Goal: Information Seeking & Learning: Understand process/instructions

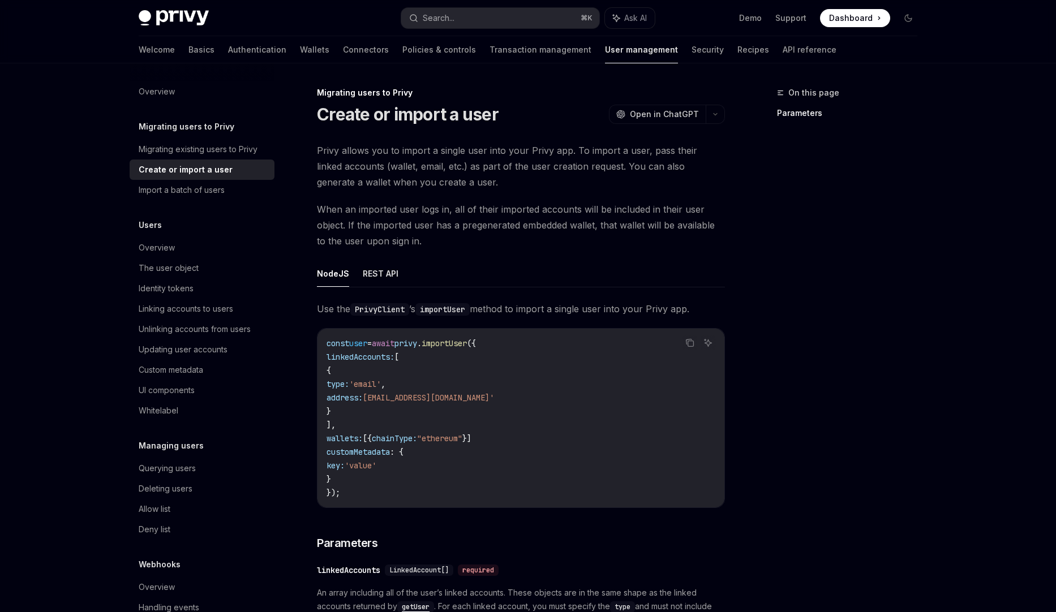
scroll to position [1147, 0]
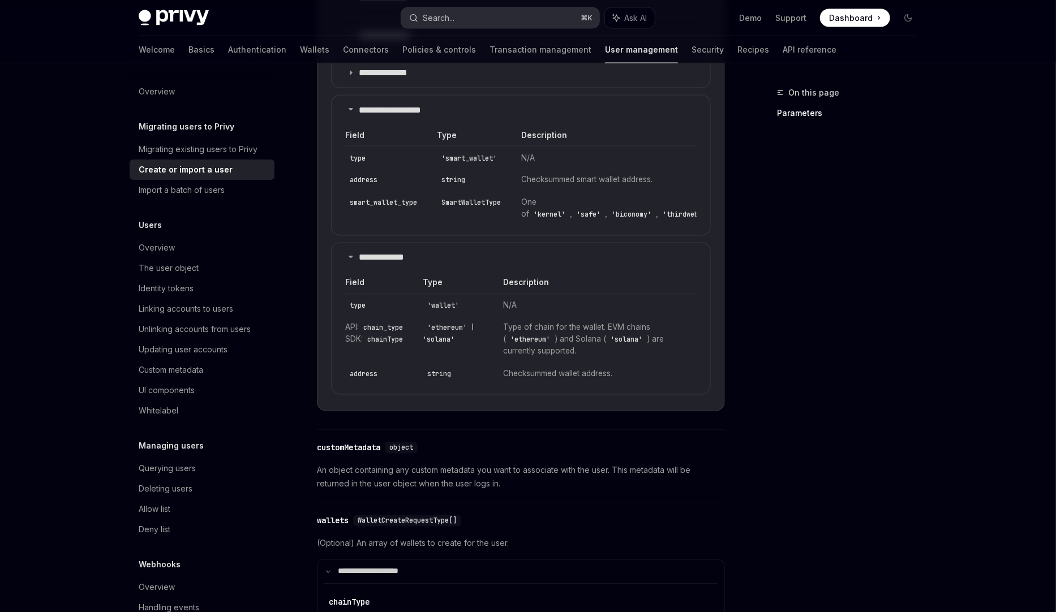
click at [442, 21] on div "Search..." at bounding box center [439, 18] width 32 height 14
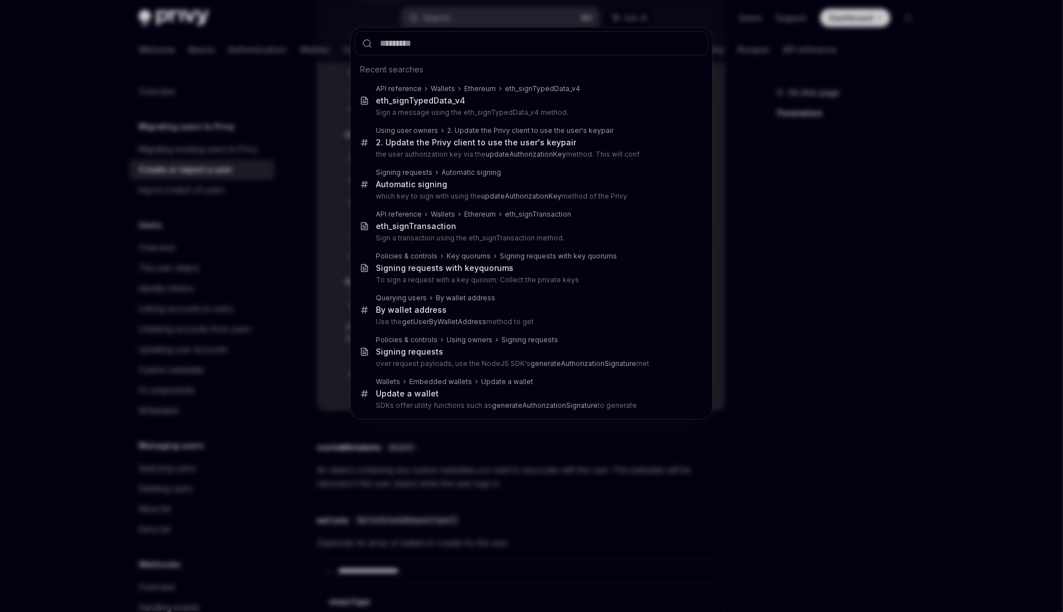
type input "*"
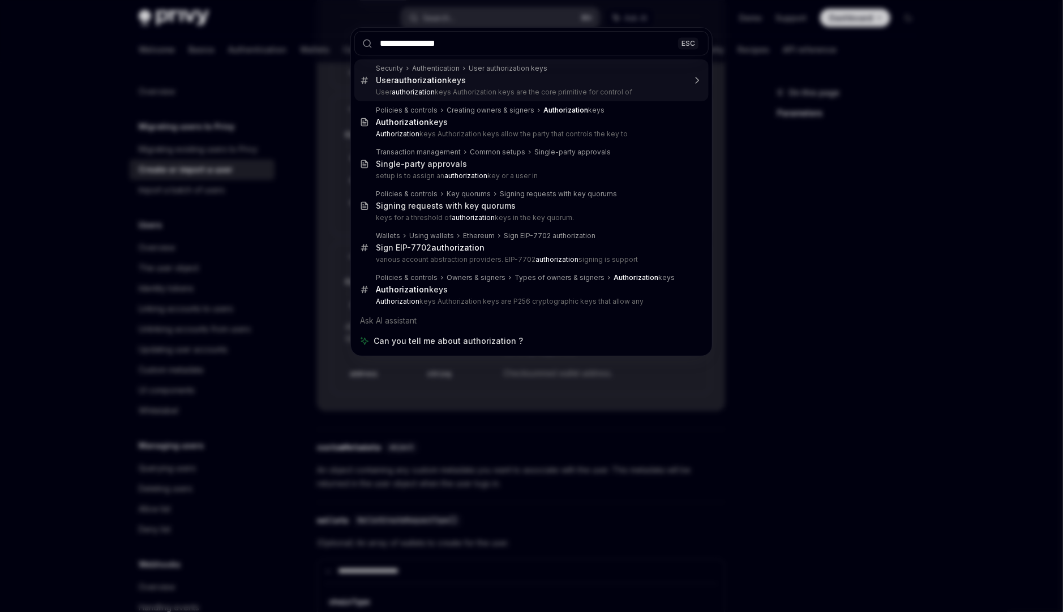
type input "**********"
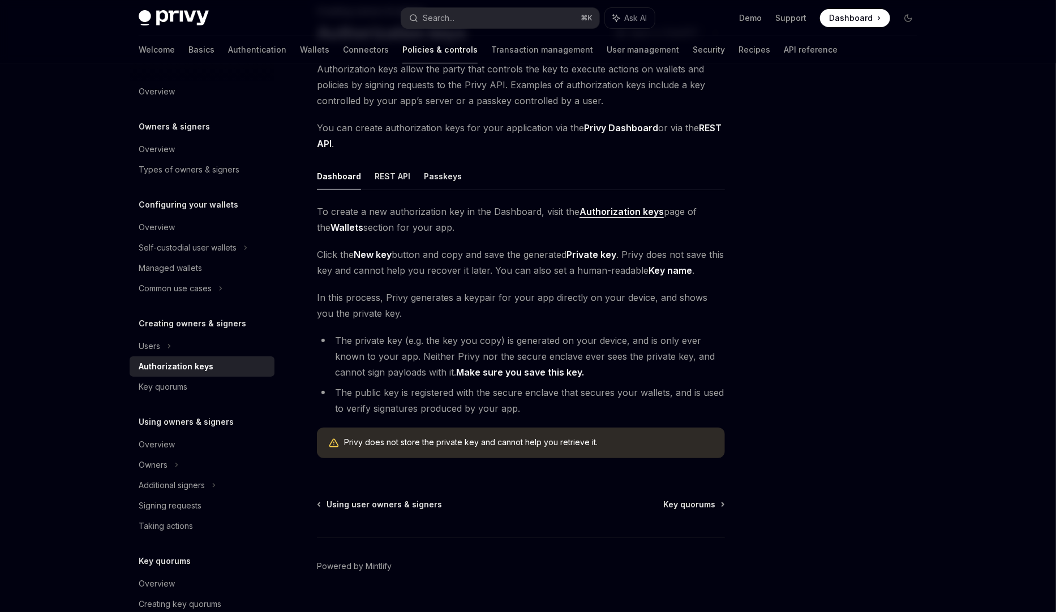
scroll to position [72, 0]
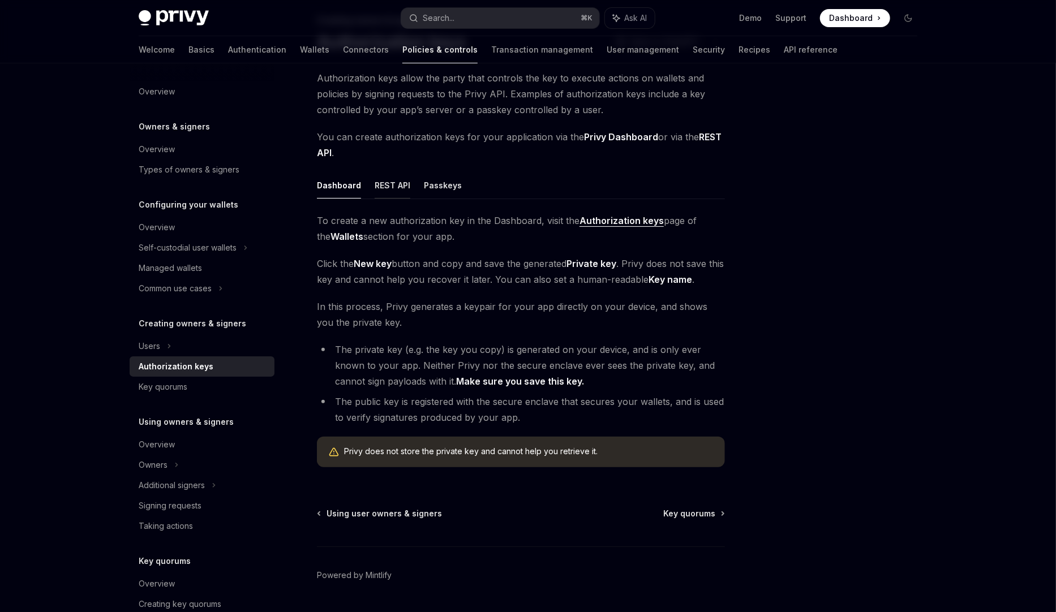
click at [390, 182] on button "REST API" at bounding box center [393, 185] width 36 height 27
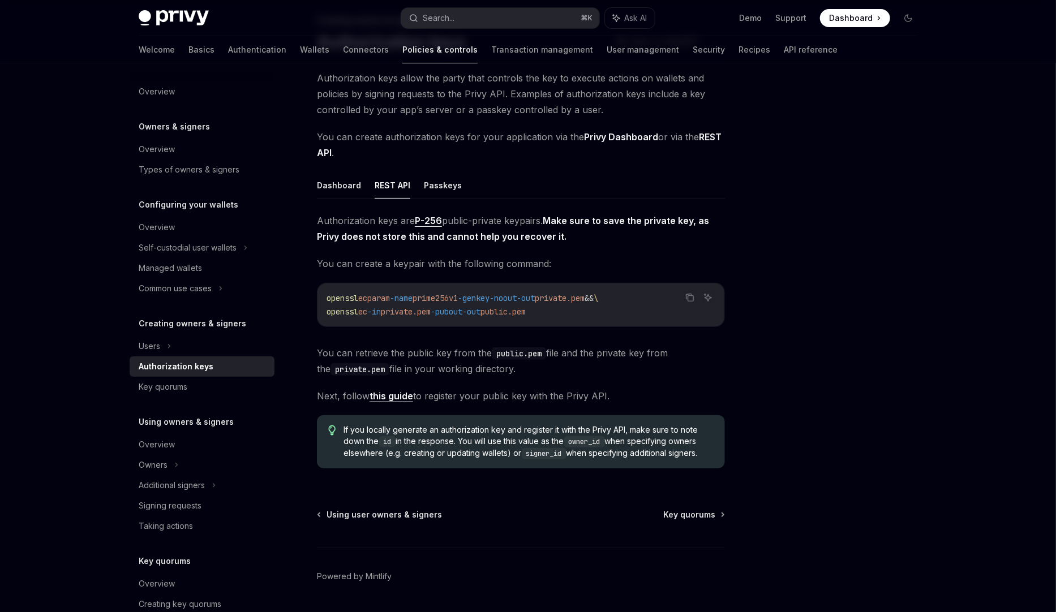
drag, startPoint x: 402, startPoint y: 397, endPoint x: 420, endPoint y: 394, distance: 19.0
click at [402, 397] on link "this guide" at bounding box center [391, 396] width 44 height 12
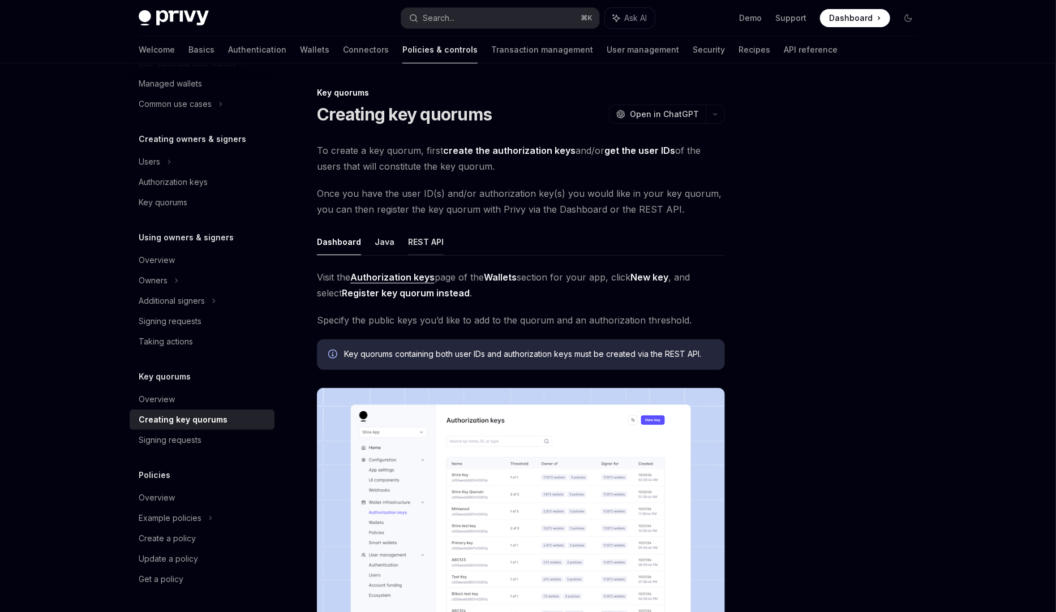
click at [416, 245] on button "REST API" at bounding box center [426, 242] width 36 height 27
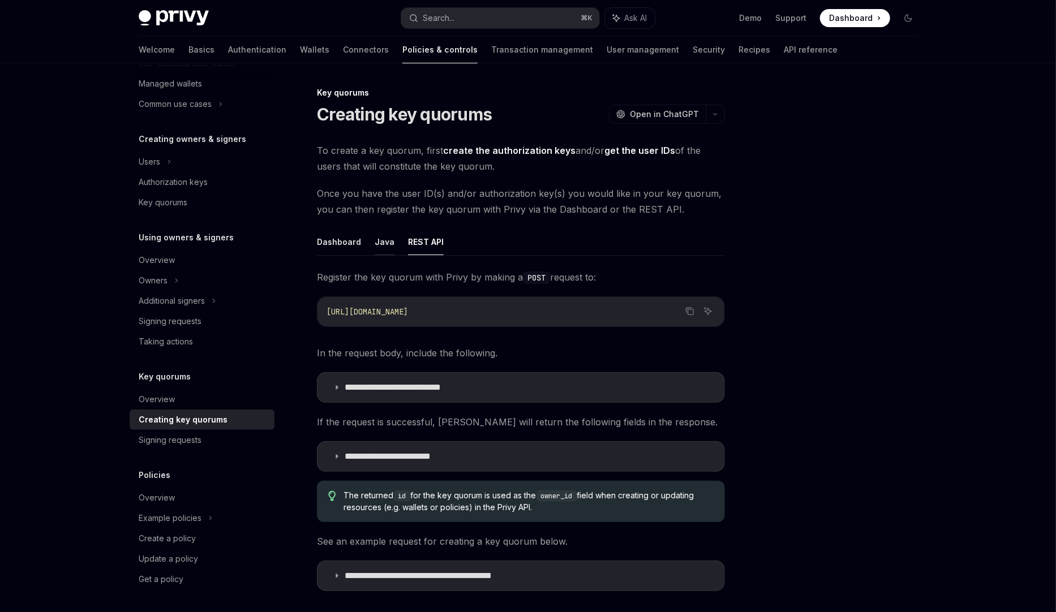
click at [386, 241] on button "Java" at bounding box center [385, 242] width 20 height 27
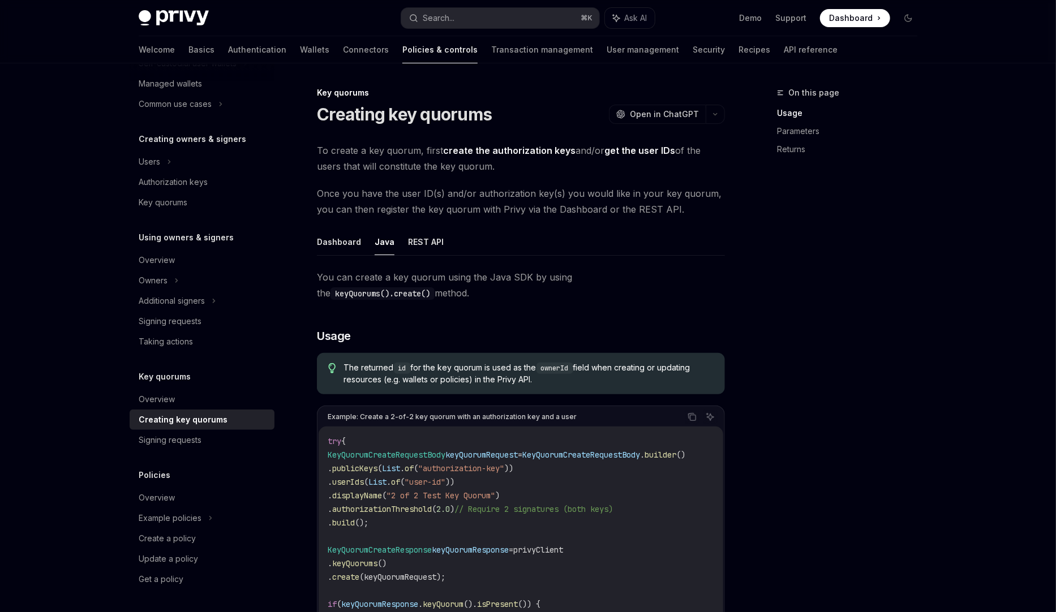
click at [347, 240] on button "Dashboard" at bounding box center [339, 242] width 44 height 27
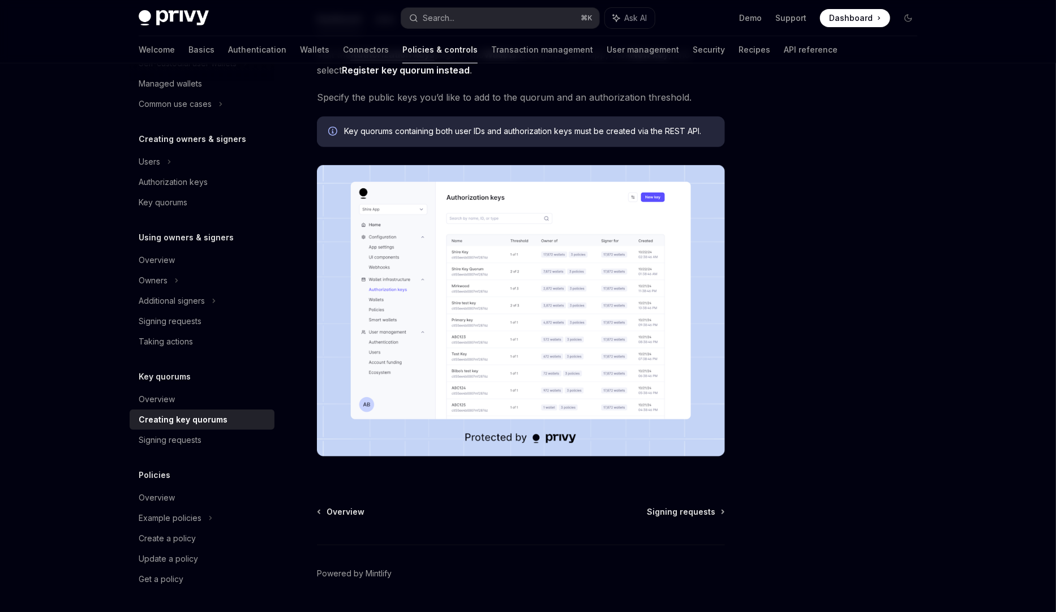
scroll to position [229, 0]
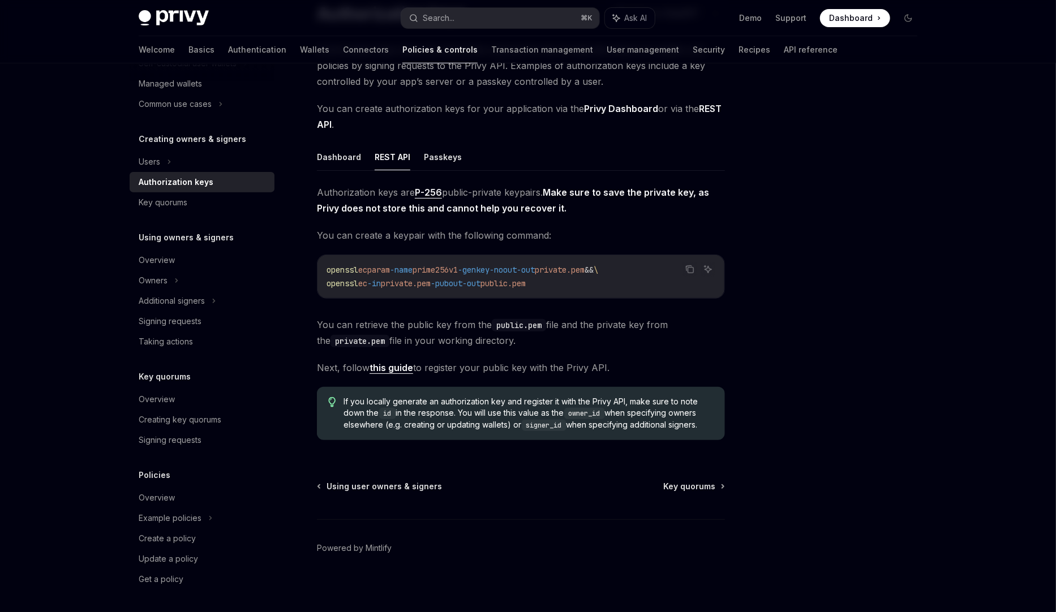
scroll to position [105, 0]
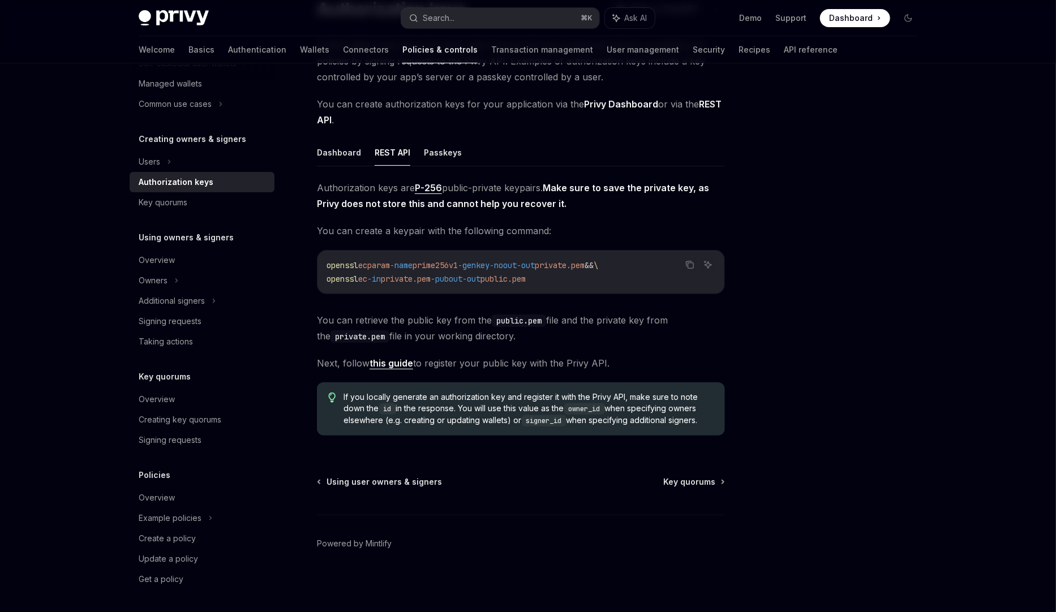
drag, startPoint x: 496, startPoint y: 266, endPoint x: 322, endPoint y: 266, distance: 173.7
click at [322, 266] on div "openssl ecparam -name prime256v1 -genkey -noout -out private.pem && \ openssl e…" at bounding box center [520, 272] width 407 height 43
copy code "openssl ecparam -name prime256v1 -genkey -noout -out private.pem && \ openssl e…"
click at [686, 263] on icon "Copy the contents from the code block" at bounding box center [689, 264] width 9 height 9
type textarea "*"
